Goal: Find specific page/section: Find specific page/section

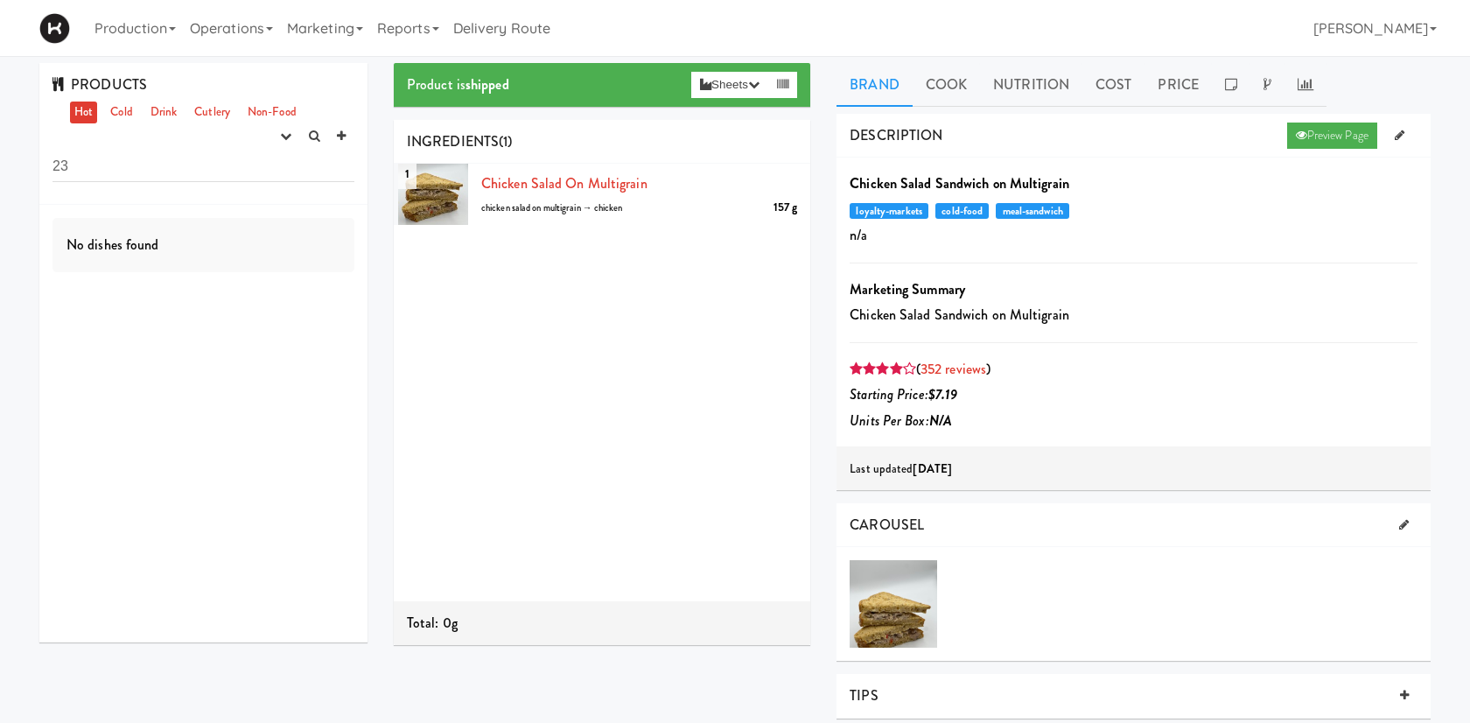
type input "2"
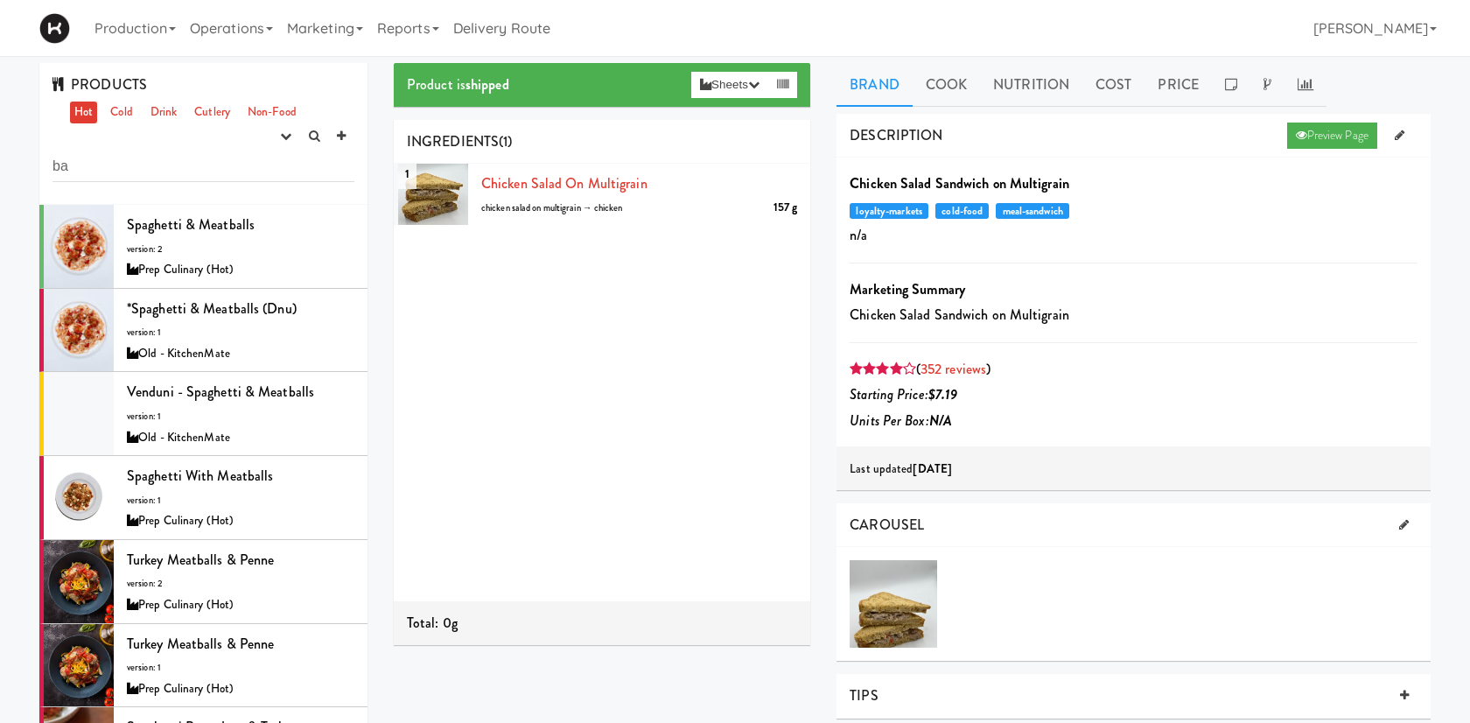
type input "b"
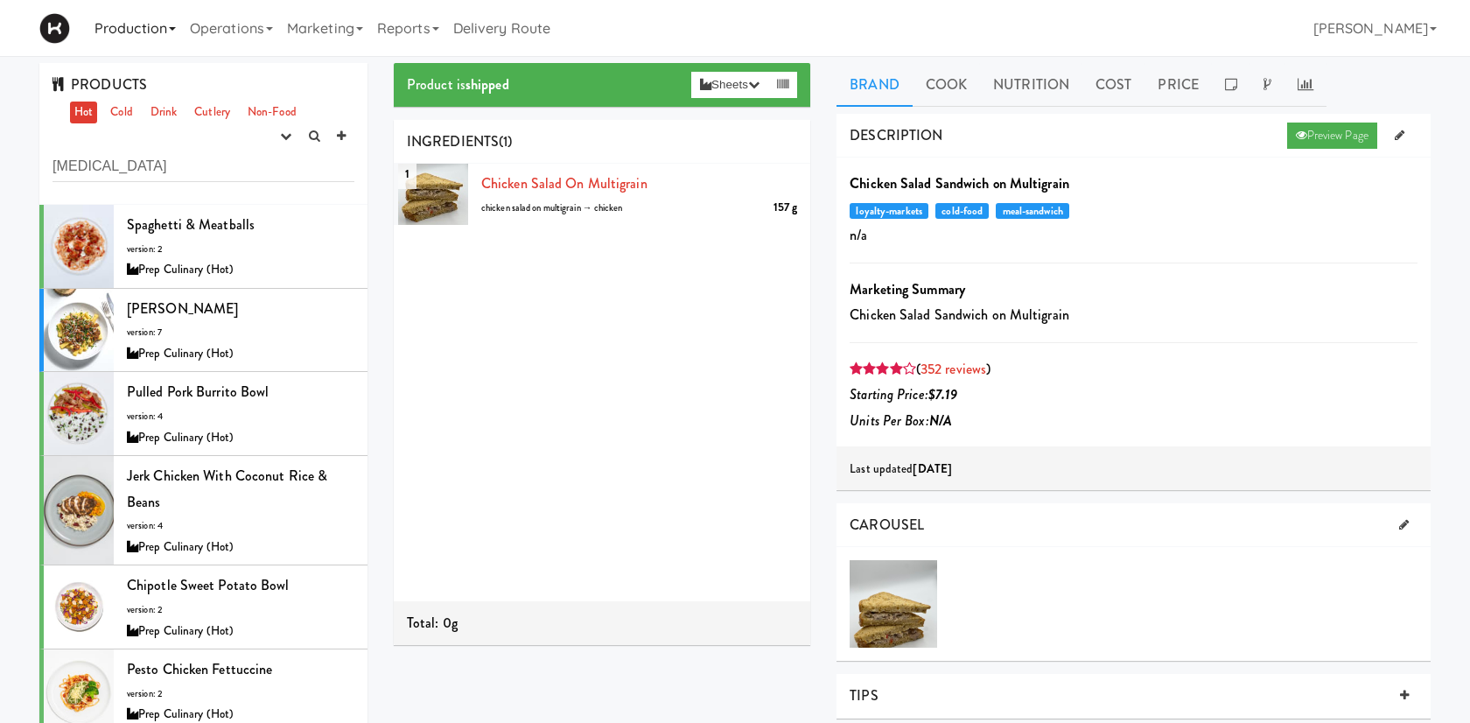
type input "[MEDICAL_DATA]"
click at [135, 27] on link "Production" at bounding box center [135, 28] width 95 height 56
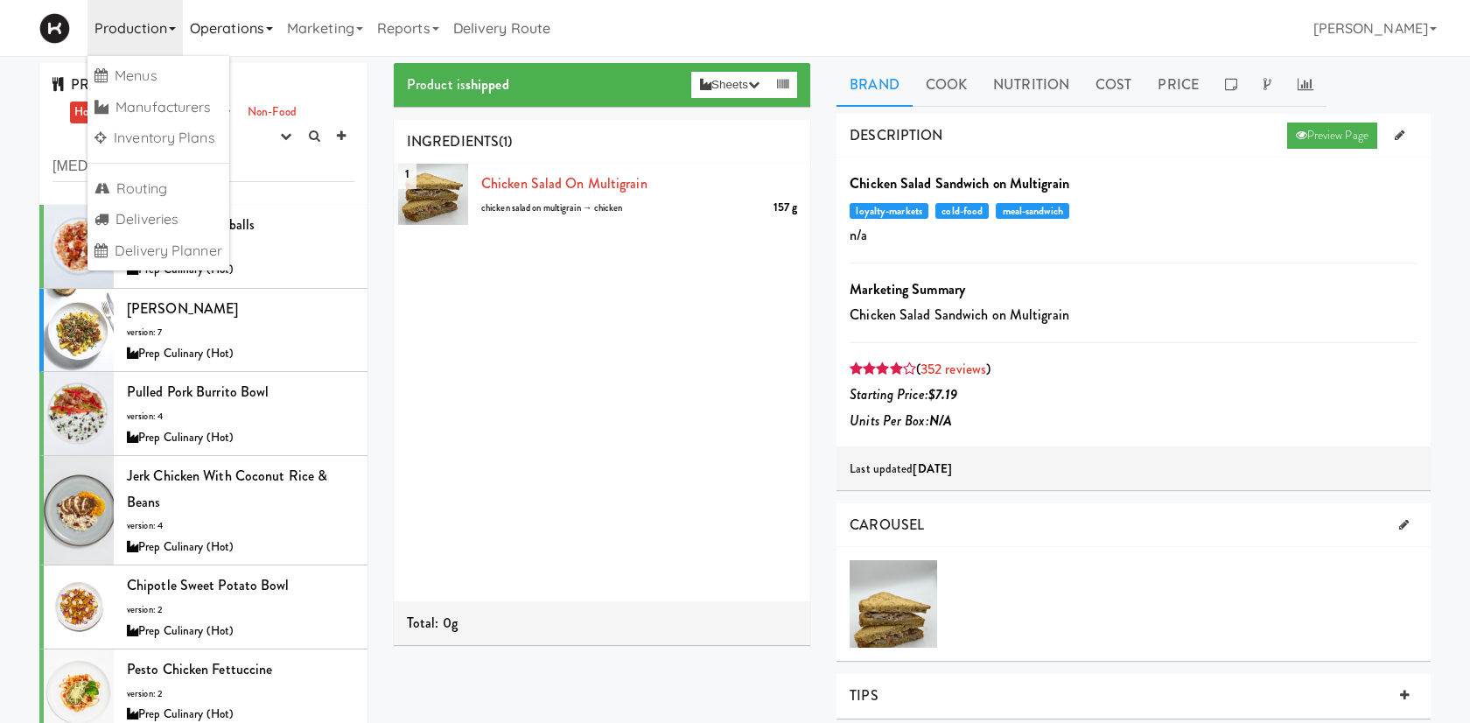
click at [222, 30] on link "Operations" at bounding box center [231, 28] width 97 height 56
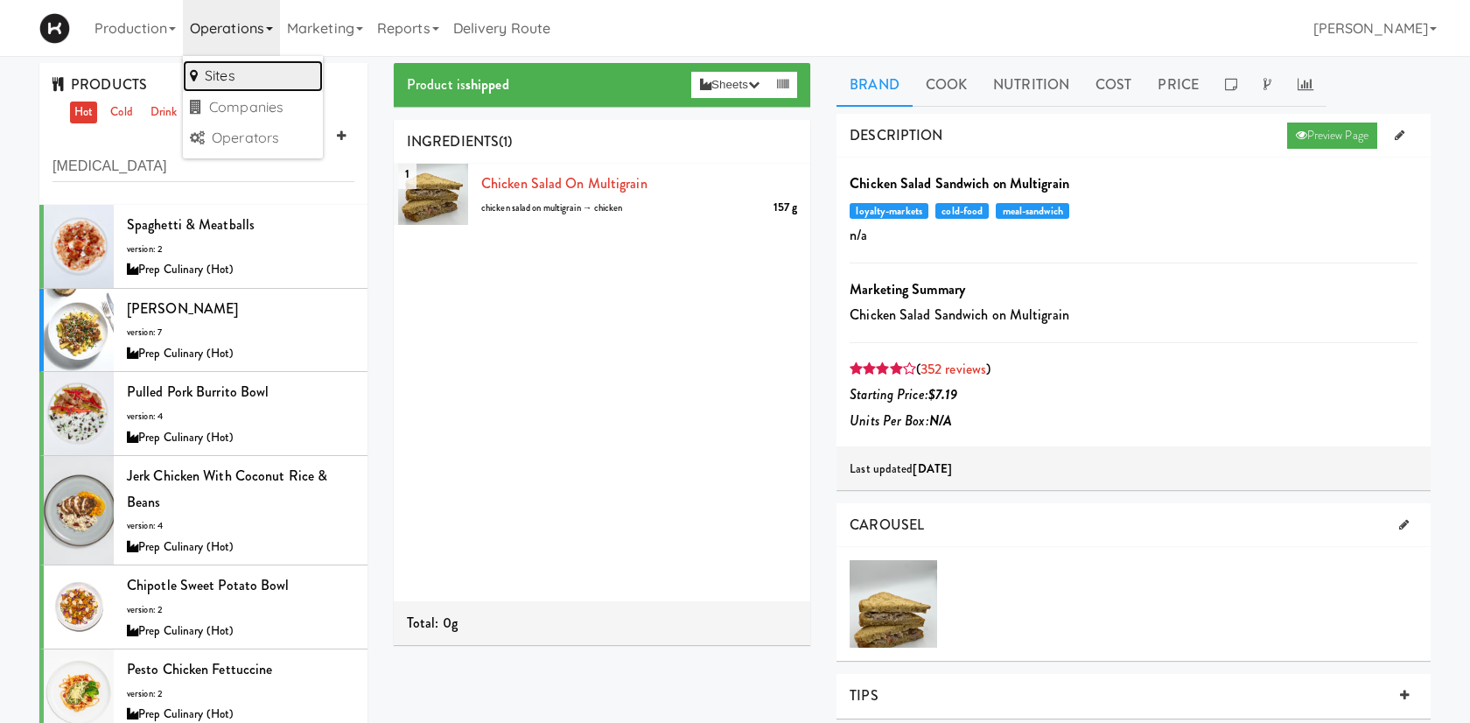
click at [223, 75] on link "Sites" at bounding box center [253, 76] width 140 height 32
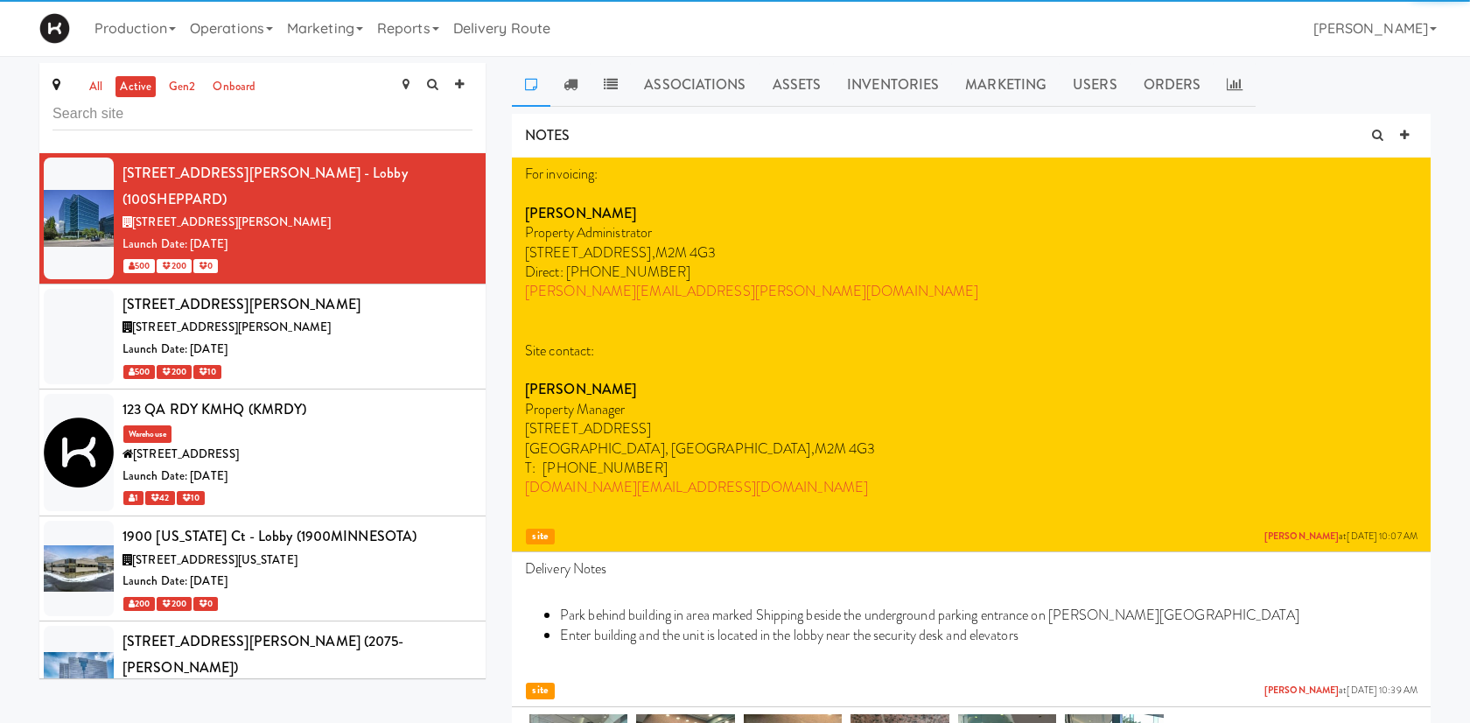
click at [193, 118] on input "text" at bounding box center [263, 114] width 420 height 32
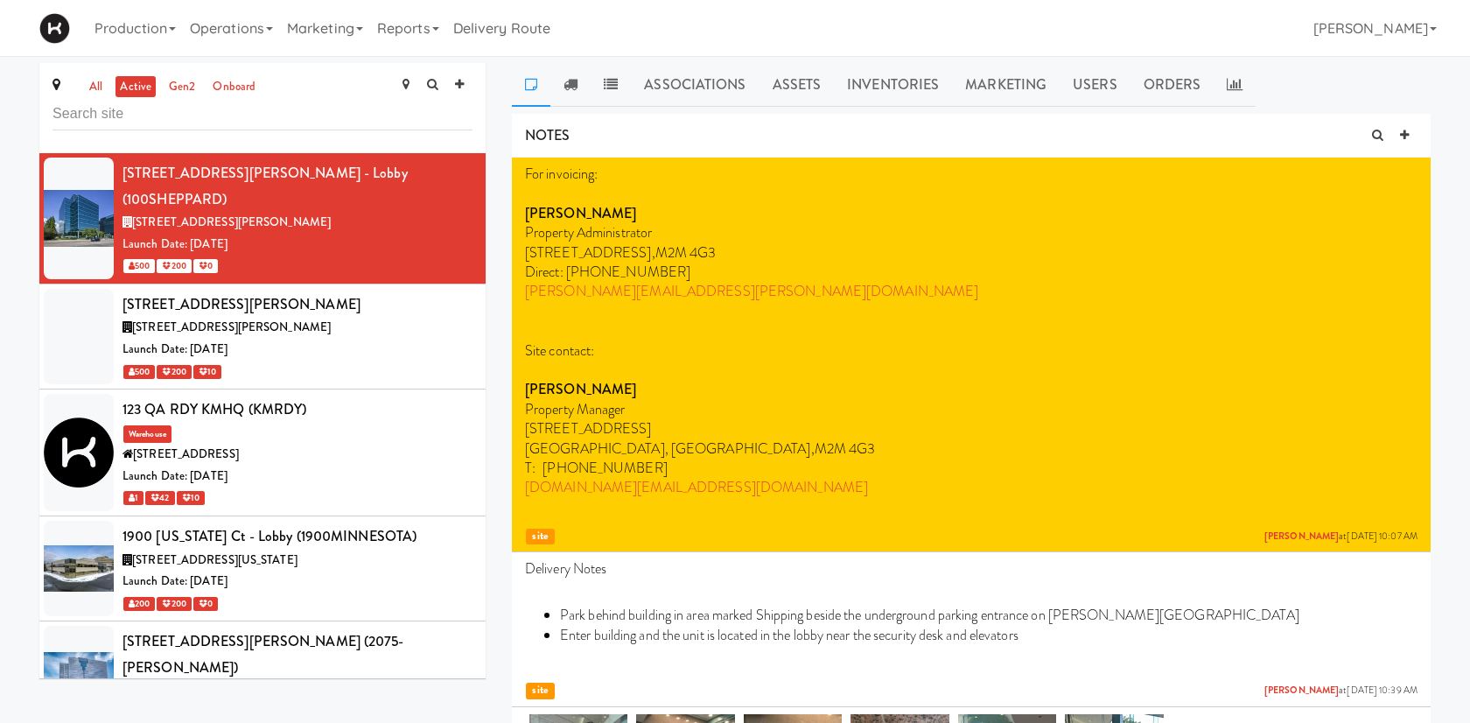
type input "v"
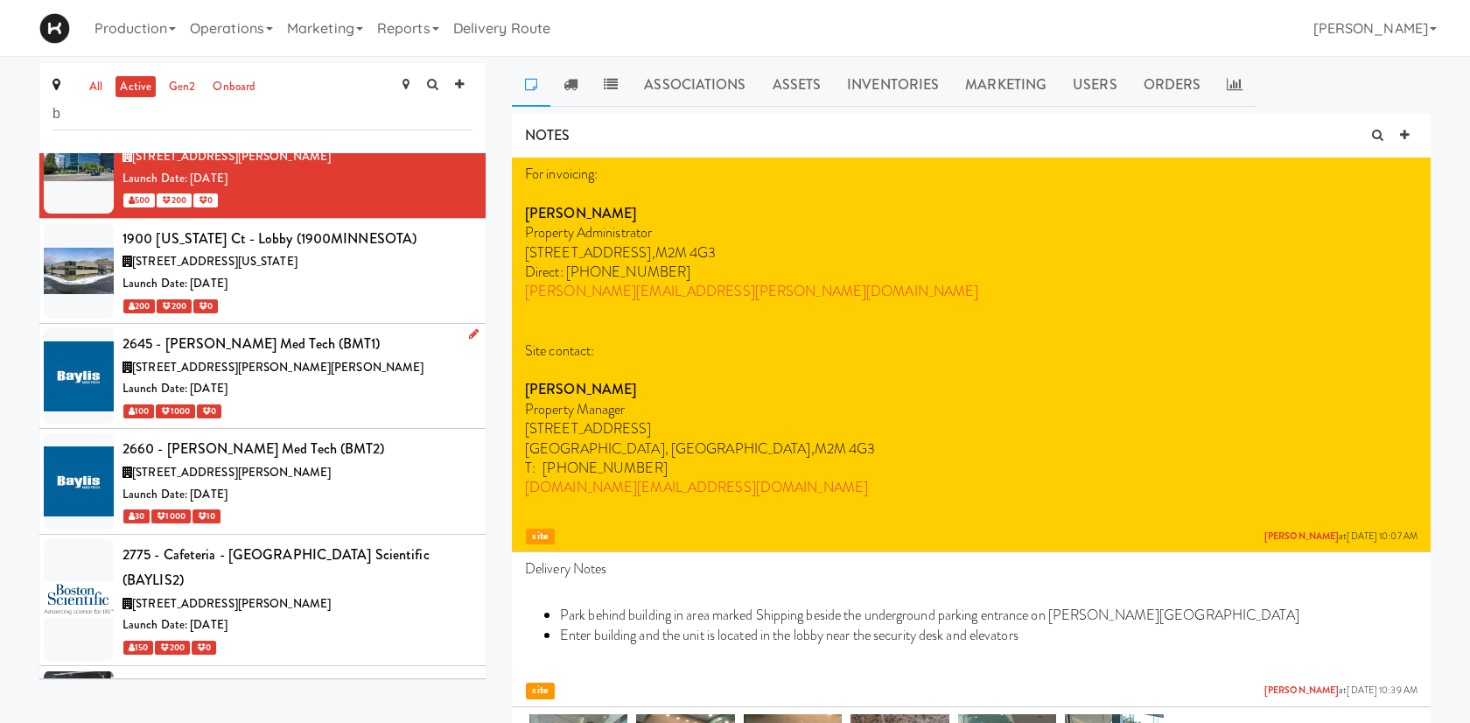
scroll to position [73, 0]
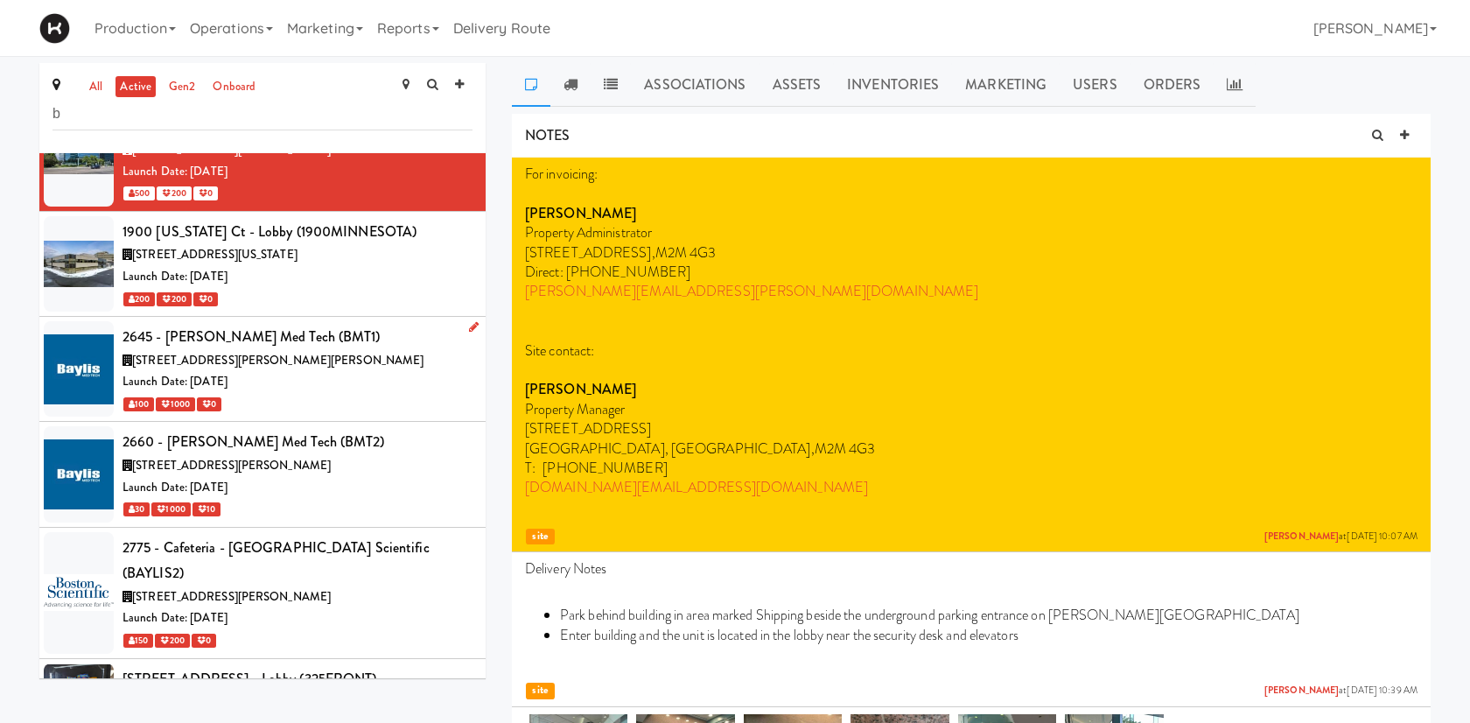
type input "b"
click at [342, 393] on div "100 1000 0" at bounding box center [298, 404] width 350 height 22
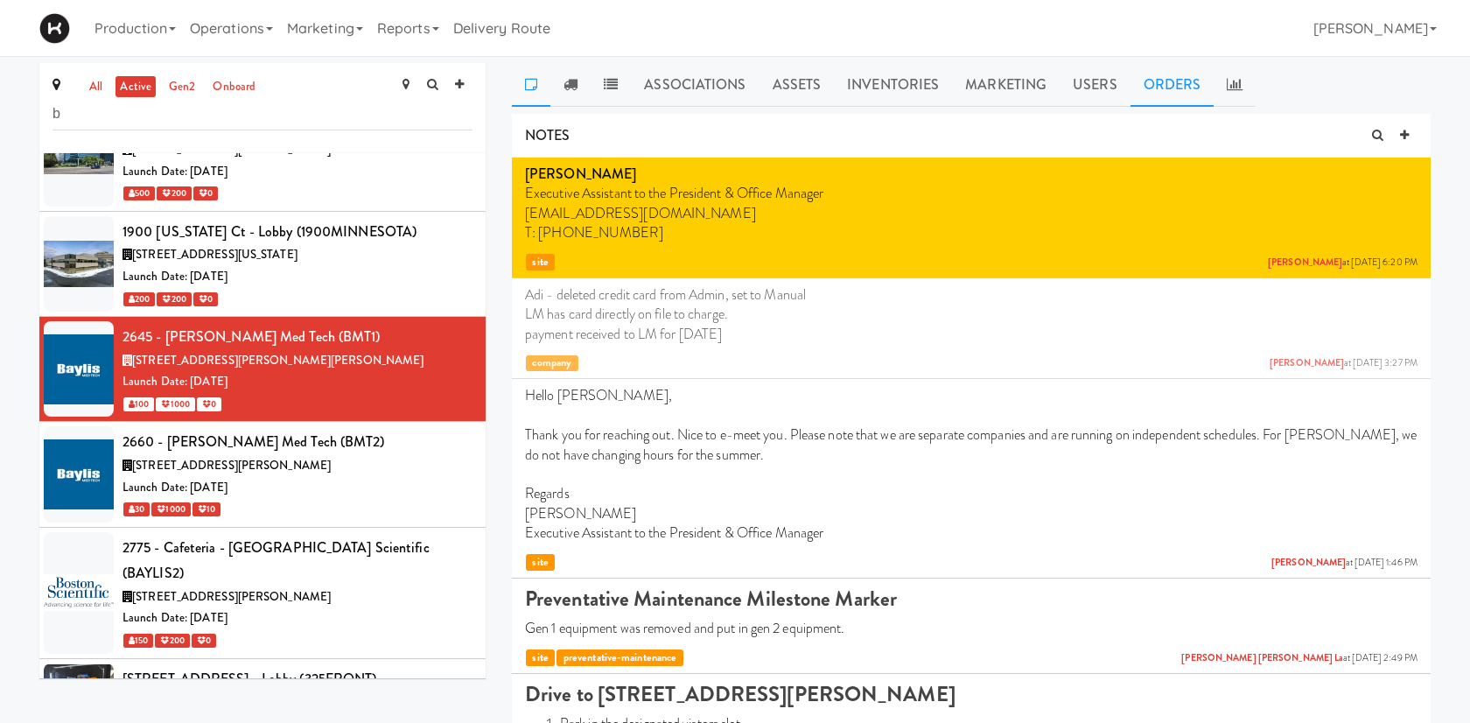
click at [1158, 88] on link "Orders" at bounding box center [1173, 85] width 84 height 44
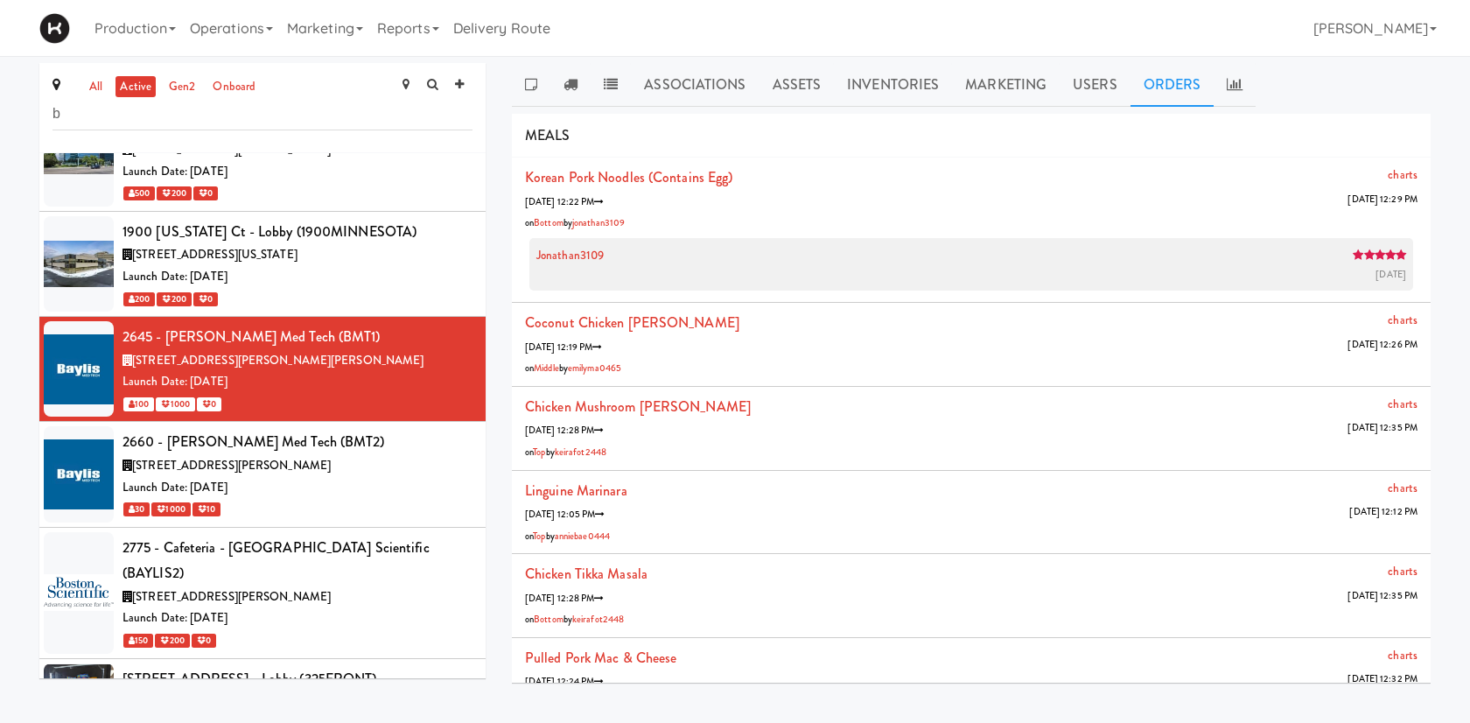
click at [956, 326] on li "Coconut Chicken [PERSON_NAME] charts [DATE] 12:19 PM [DATE] 12:26 PM on Middle …" at bounding box center [971, 345] width 919 height 84
click at [932, 351] on li "Coconut Chicken [PERSON_NAME] charts [DATE] 12:19 PM [DATE] 12:26 PM on Middle …" at bounding box center [971, 345] width 919 height 84
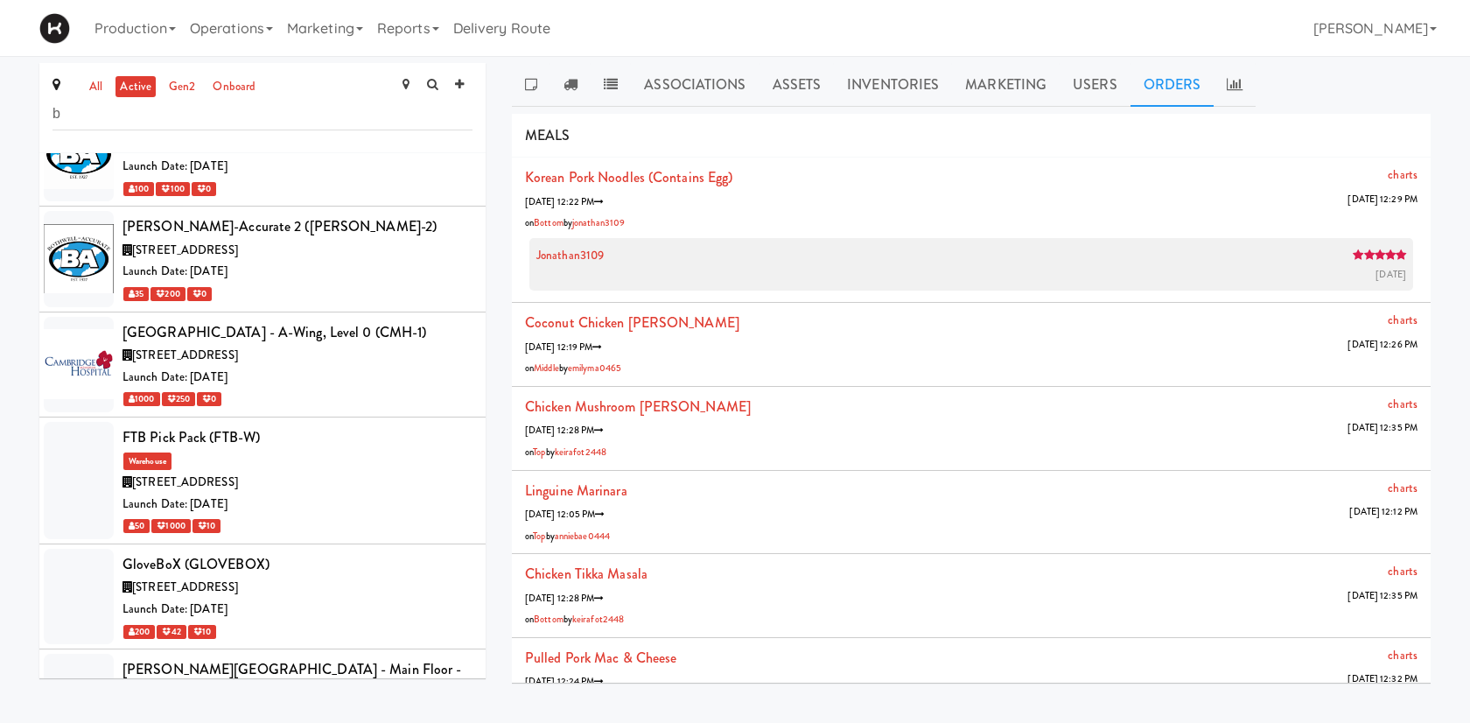
scroll to position [1294, 0]
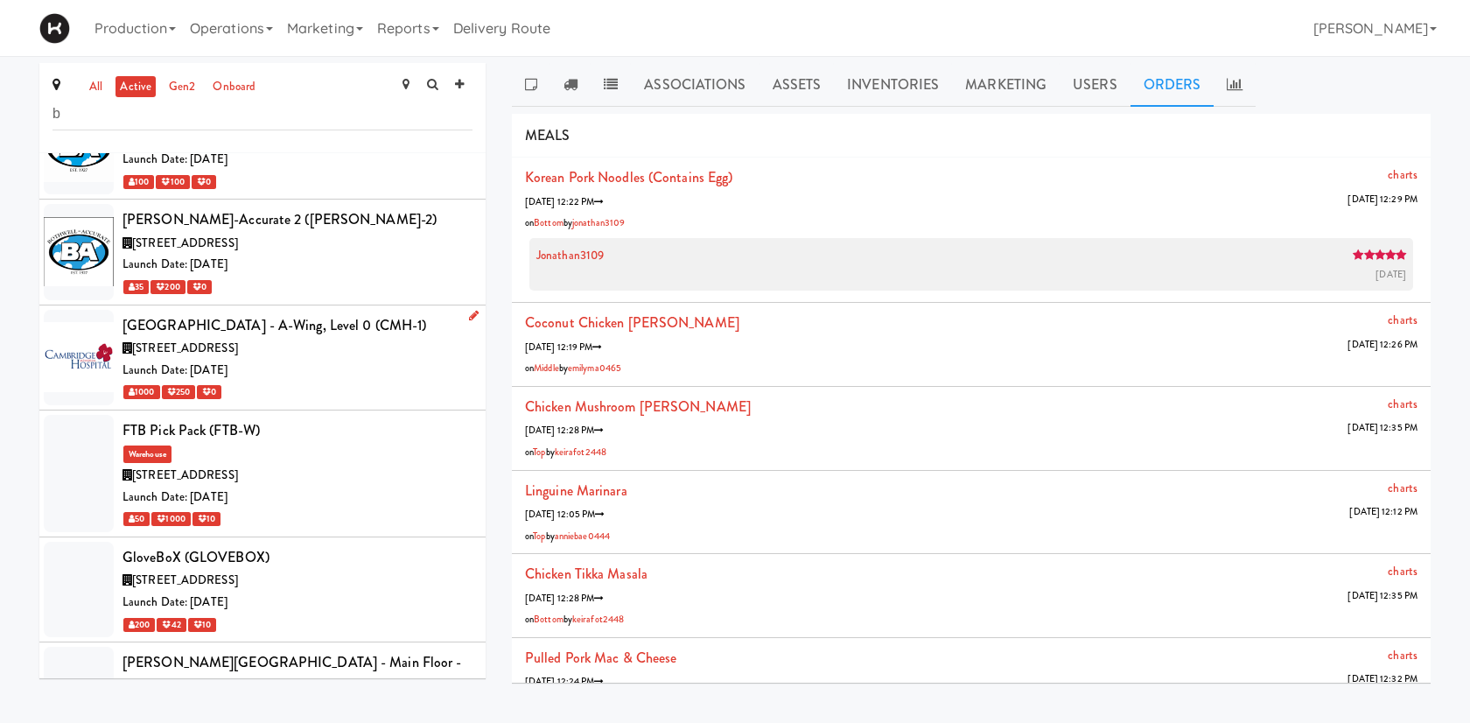
click at [268, 360] on div "Launch Date: [DATE]" at bounding box center [298, 371] width 350 height 22
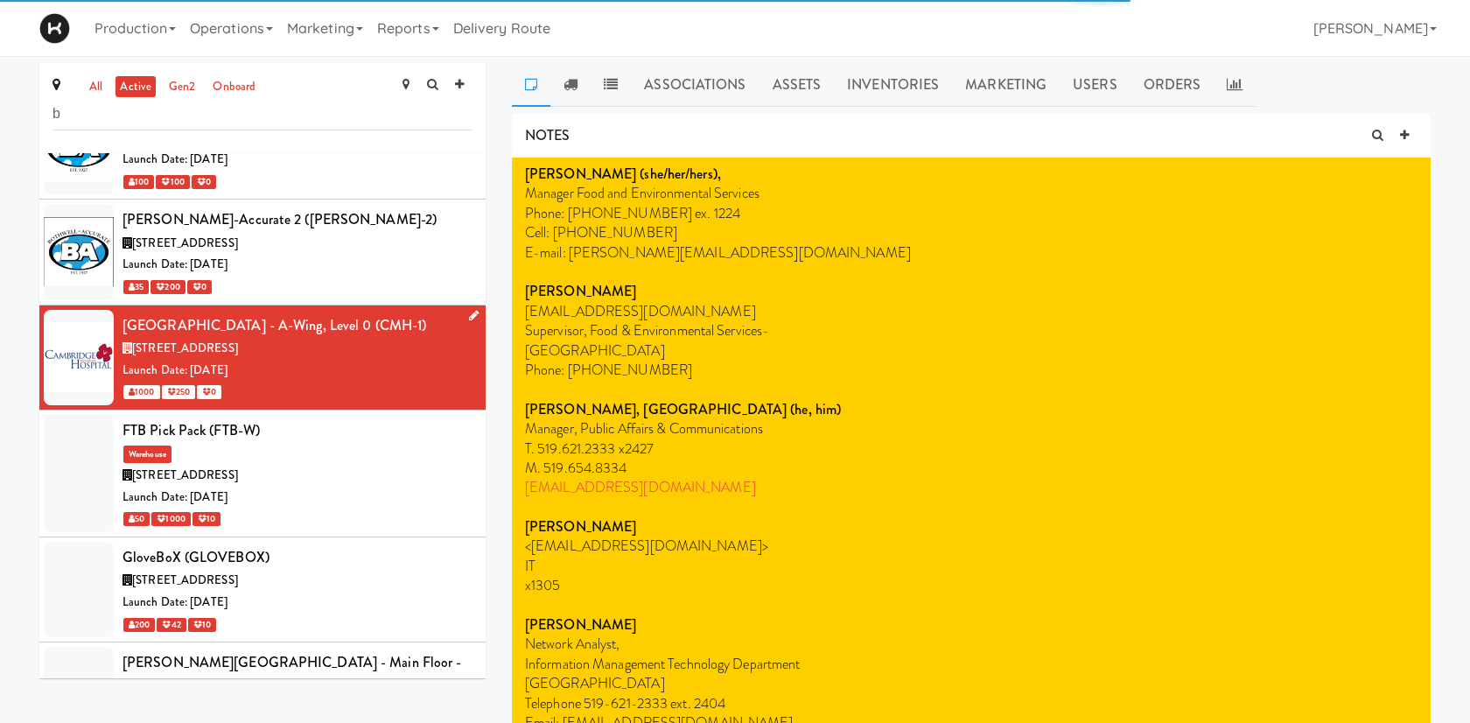
click at [144, 385] on span "1000" at bounding box center [141, 392] width 37 height 14
